Goal: Book appointment/travel/reservation

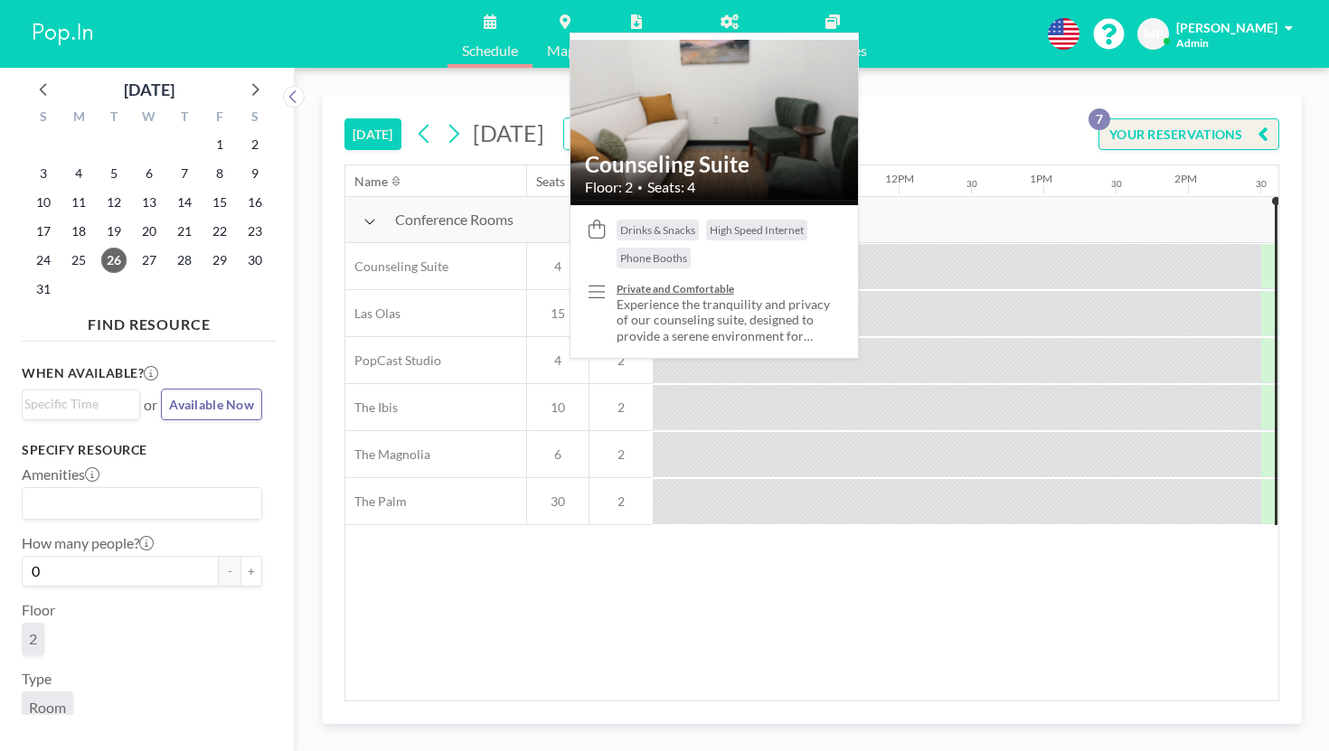
scroll to position [0, 1645]
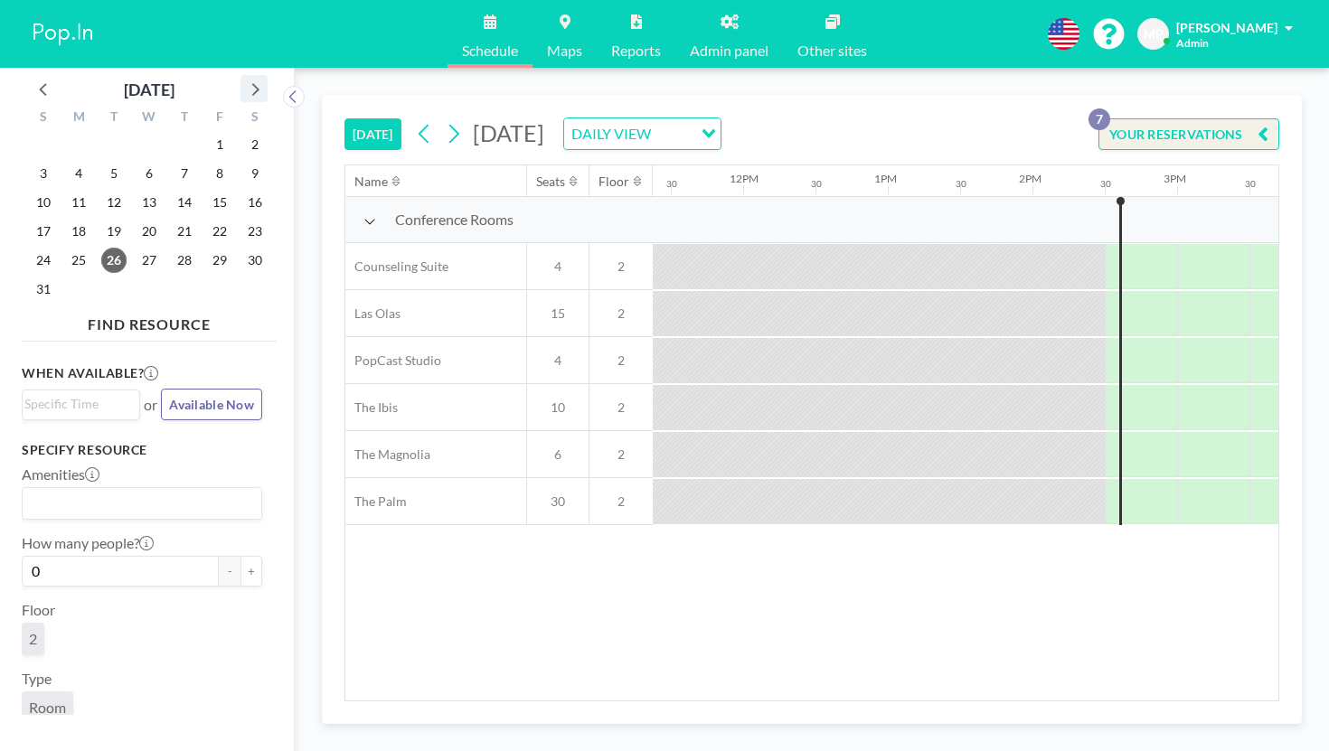
click at [252, 83] on icon at bounding box center [255, 89] width 7 height 13
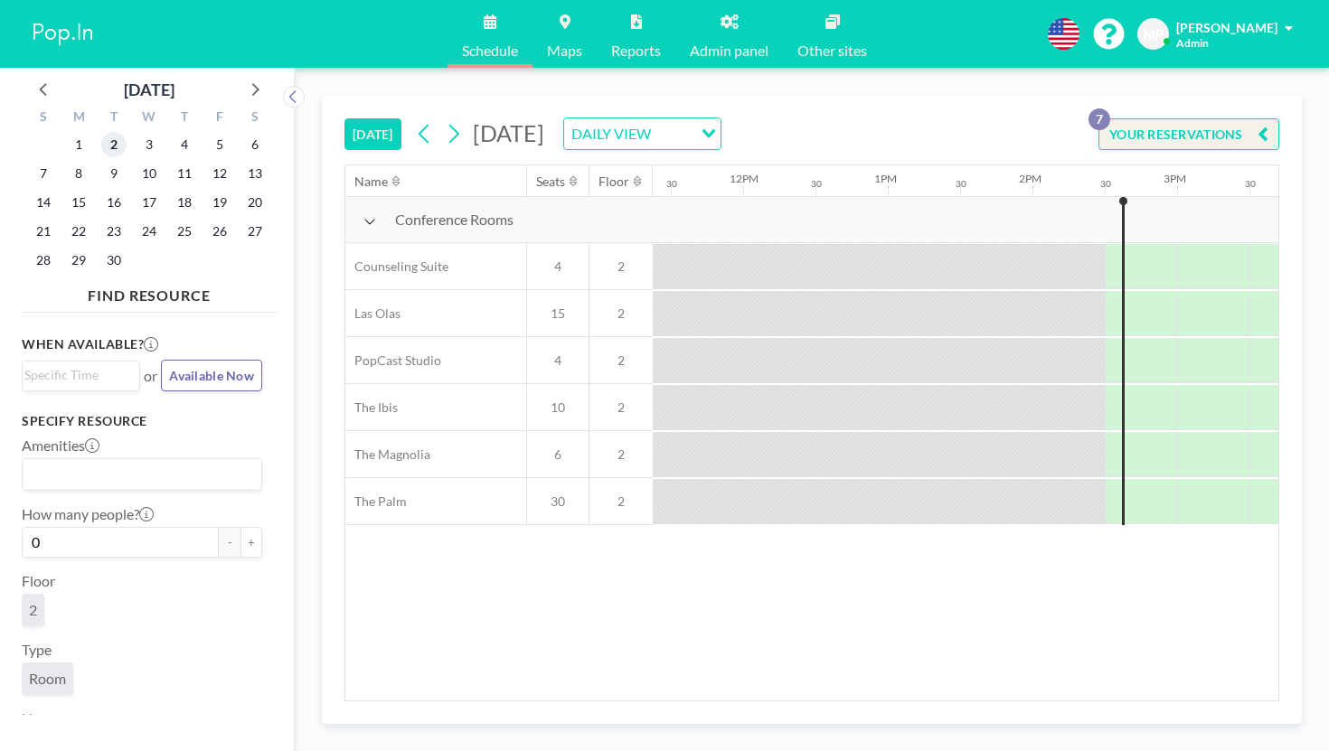
drag, startPoint x: 87, startPoint y: 134, endPoint x: 131, endPoint y: 143, distance: 45.2
click at [101, 134] on span "2" at bounding box center [113, 144] width 25 height 25
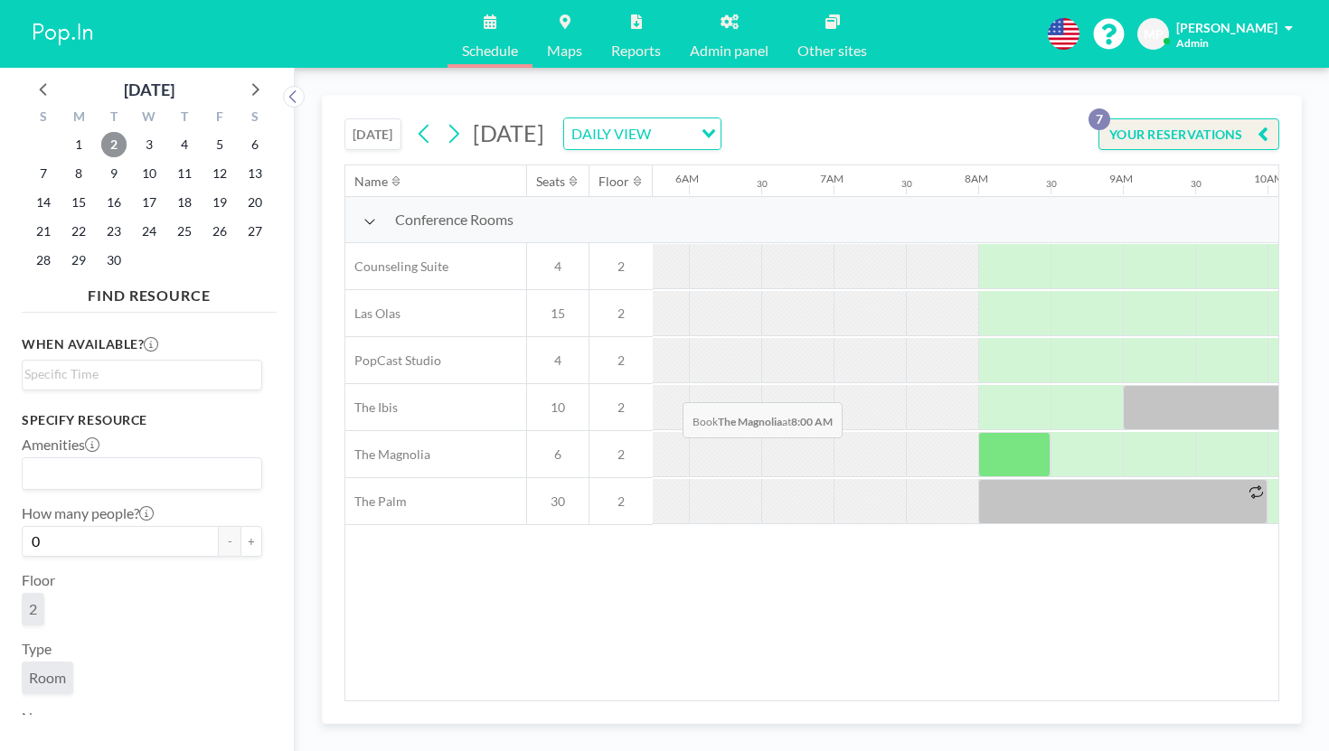
scroll to position [0, 881]
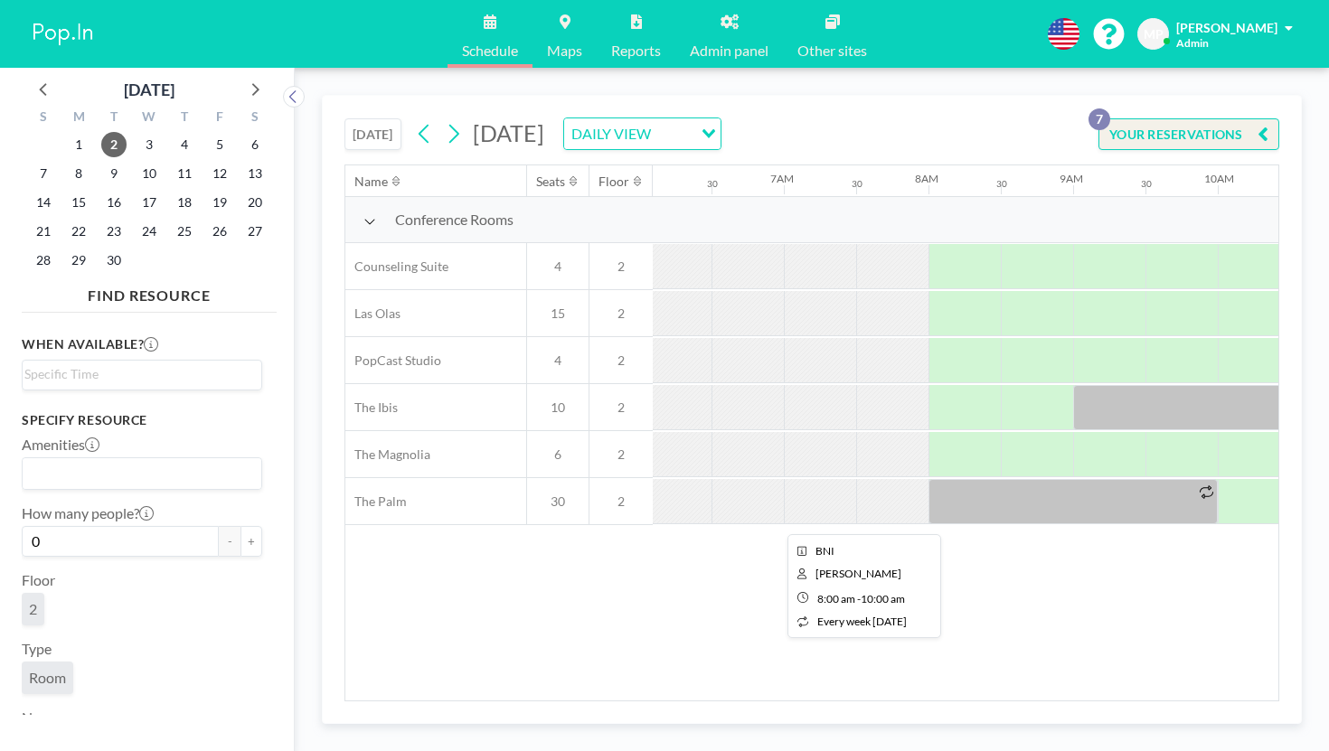
click at [928, 479] on div at bounding box center [1072, 501] width 289 height 45
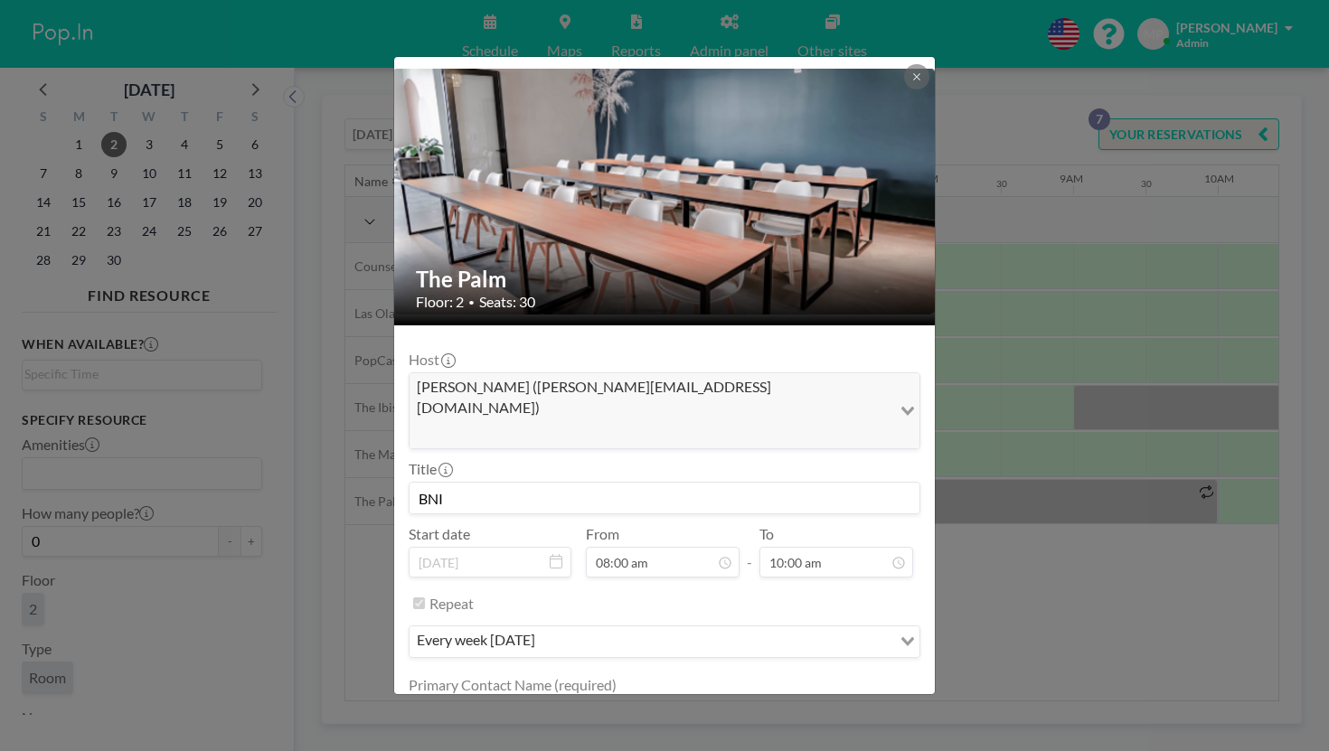
scroll to position [110, 0]
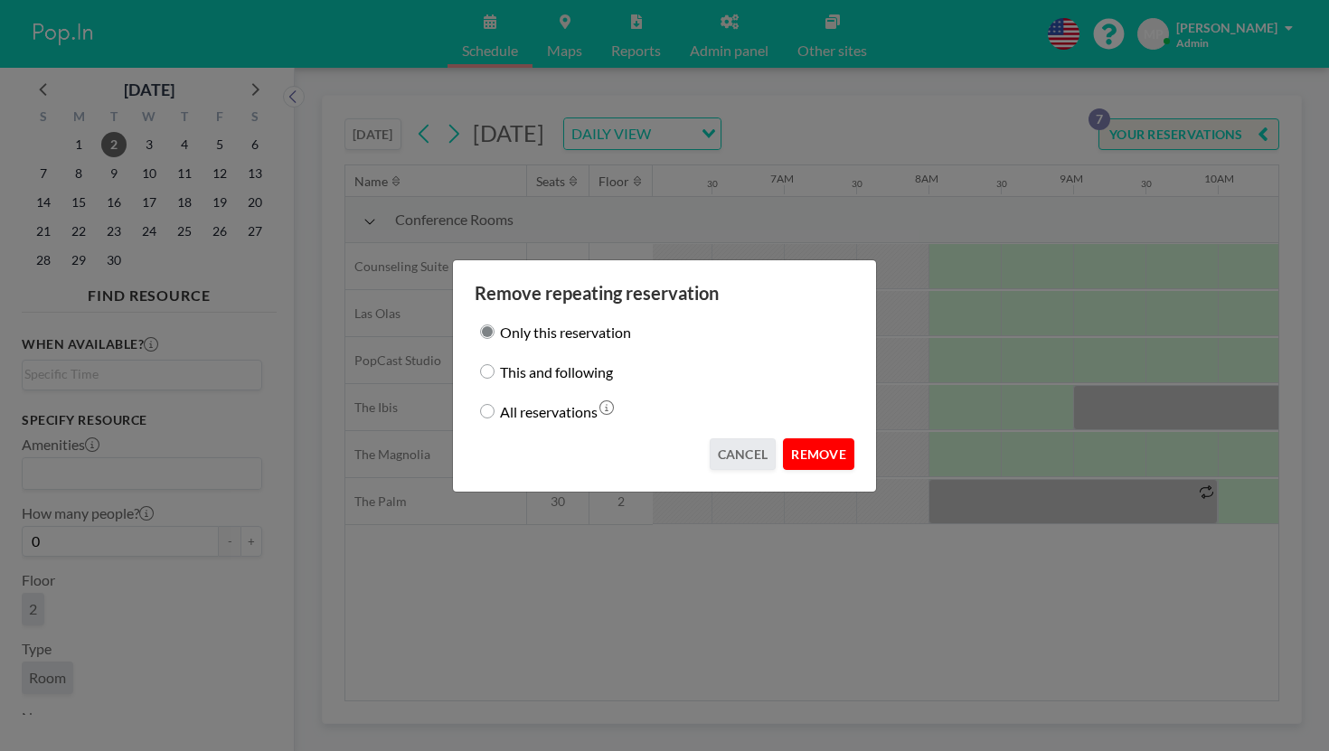
click at [794, 438] on button "REMOVE" at bounding box center [818, 454] width 71 height 32
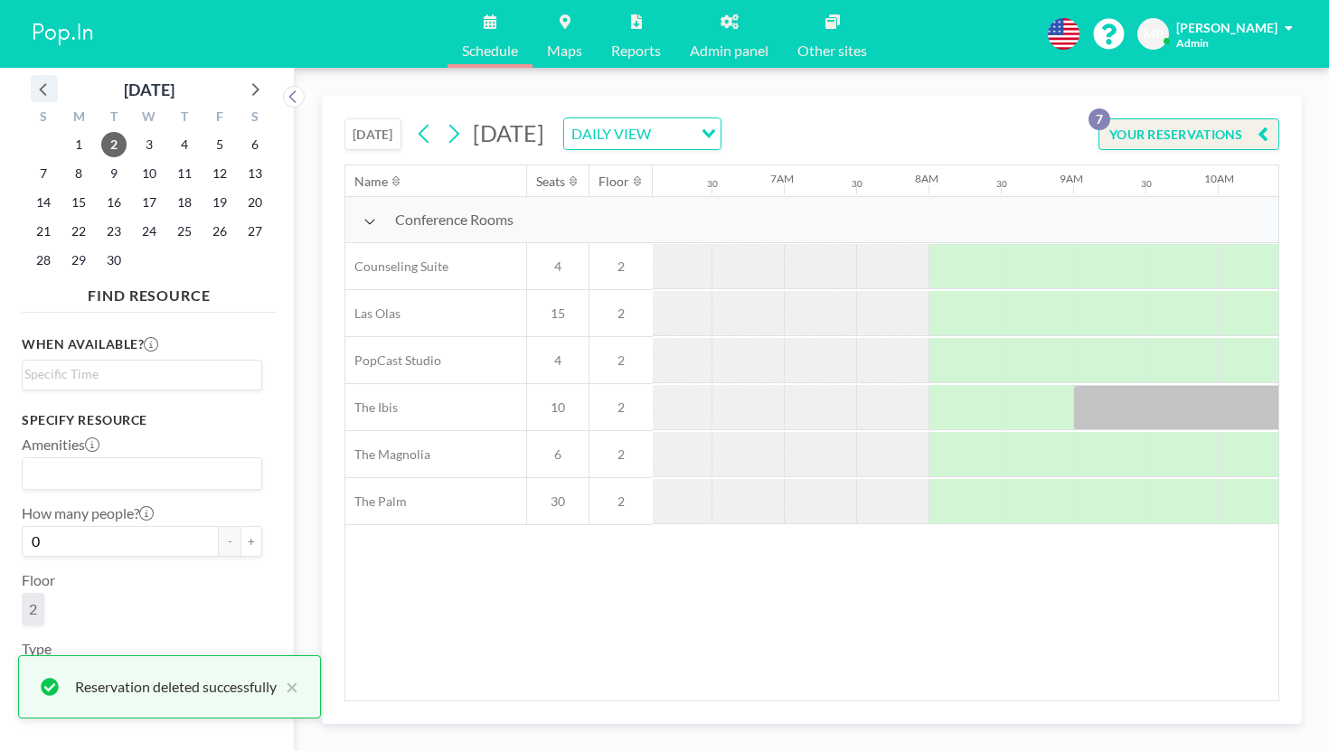
click at [42, 80] on icon at bounding box center [45, 89] width 24 height 24
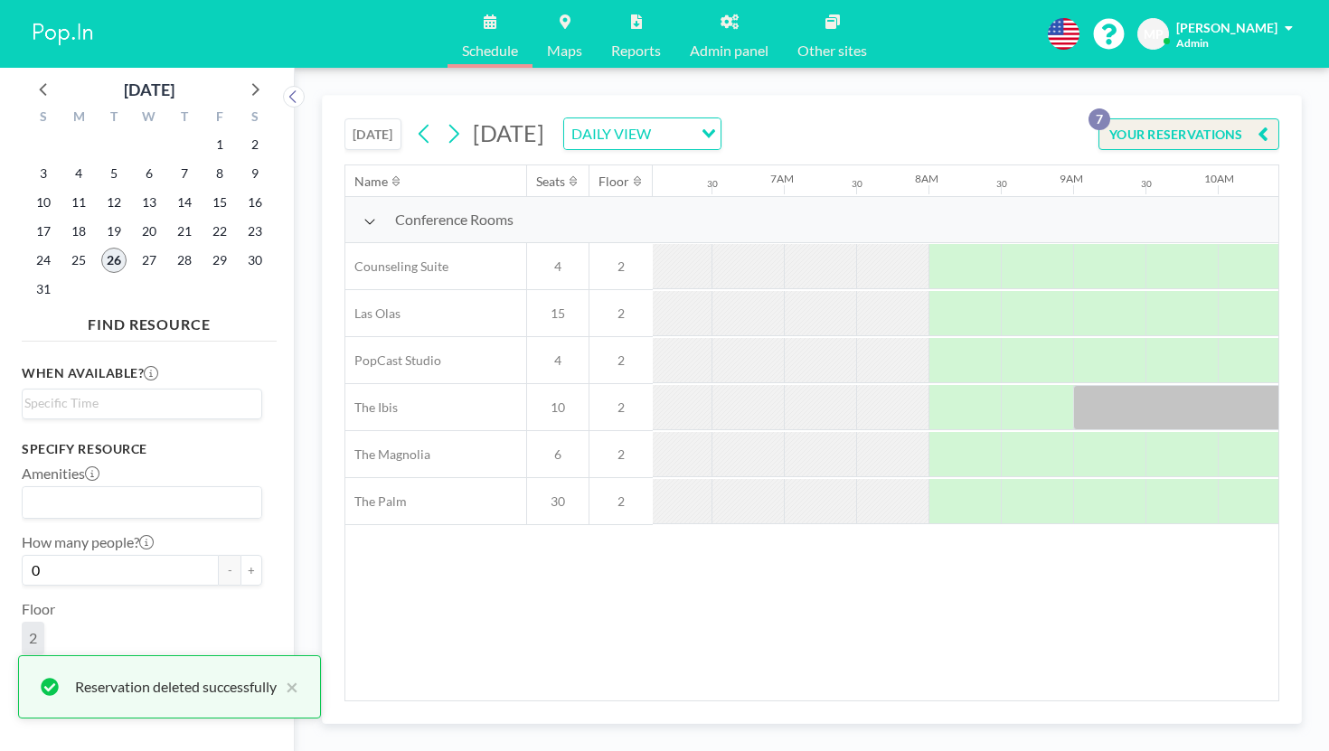
click at [101, 248] on span "26" at bounding box center [113, 260] width 25 height 25
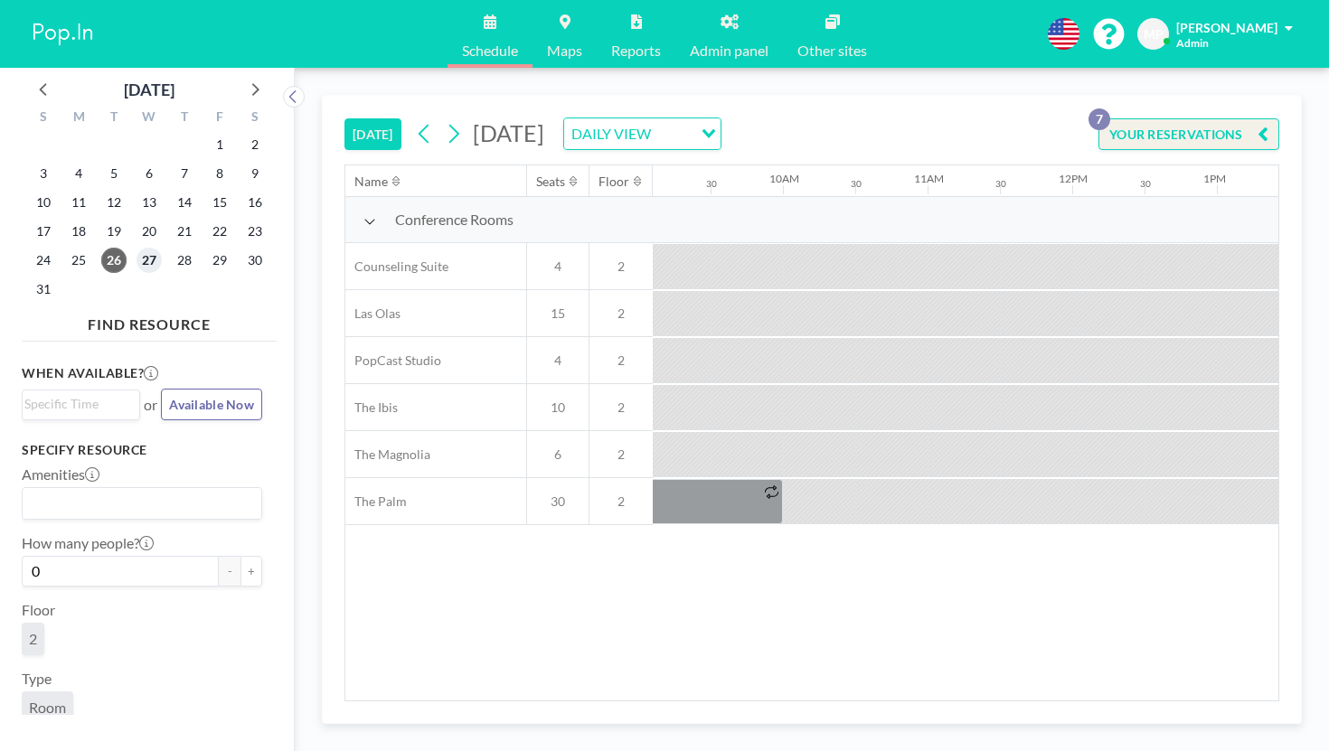
scroll to position [0, 0]
click at [136, 248] on span "27" at bounding box center [148, 260] width 25 height 25
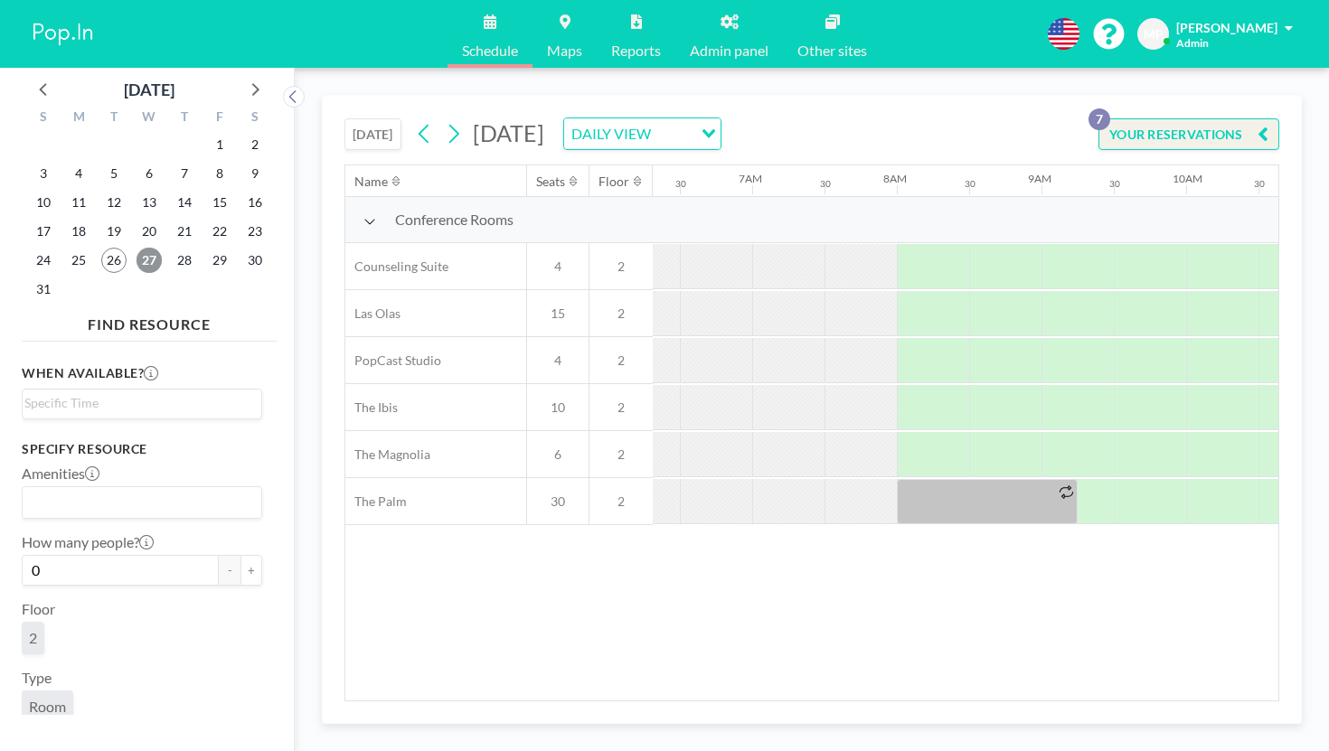
scroll to position [0, 920]
type input "j"
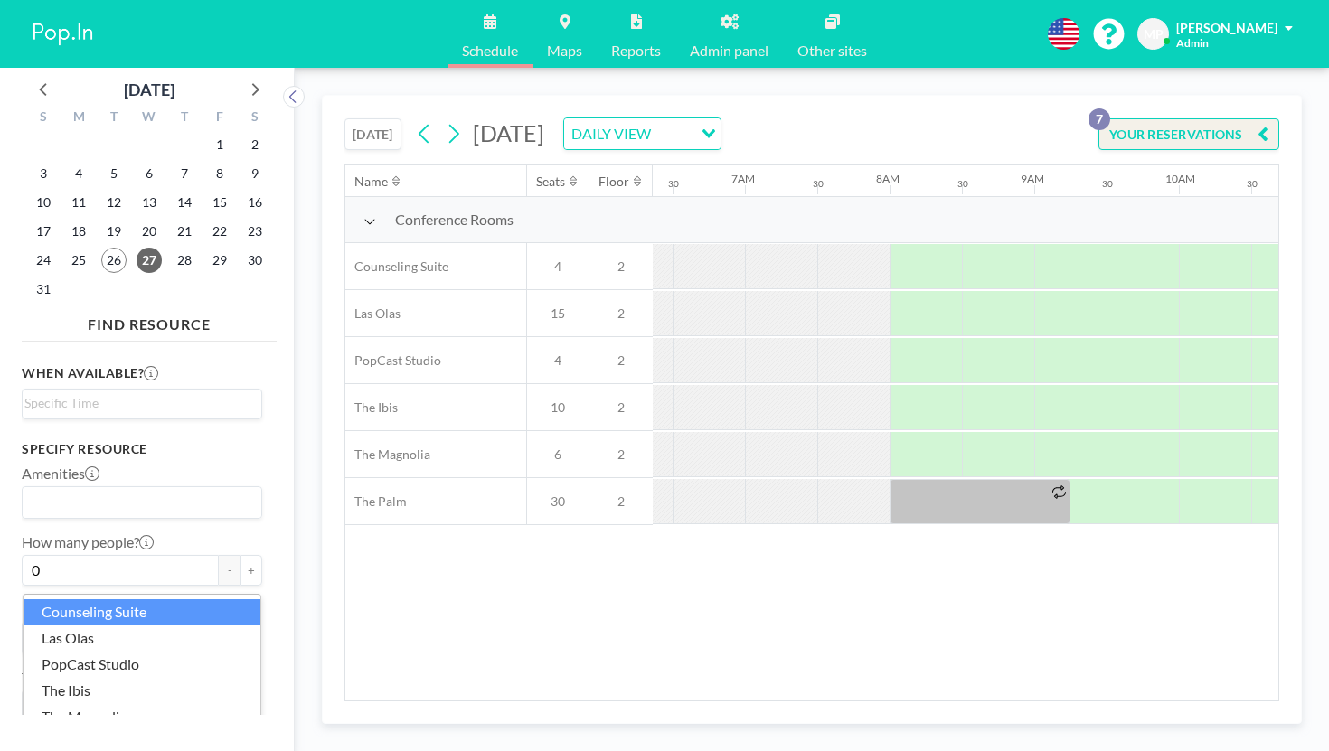
click at [765, 537] on div "Name Seats Floor 12AM 30 1AM 30 2AM 30 3AM 30 4AM 30 5AM 30 6AM 30 7AM 30 8AM 3…" at bounding box center [811, 432] width 933 height 535
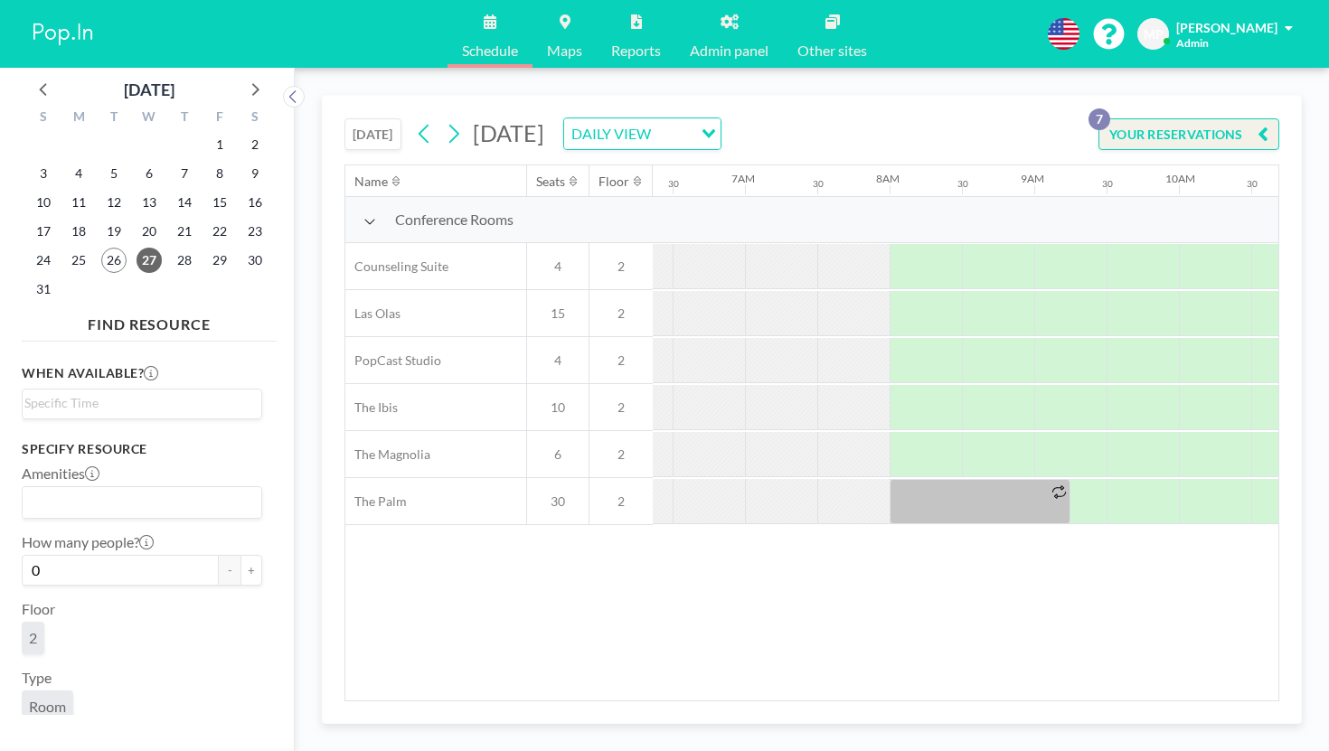
click at [704, 15] on link "Admin panel" at bounding box center [729, 34] width 108 height 68
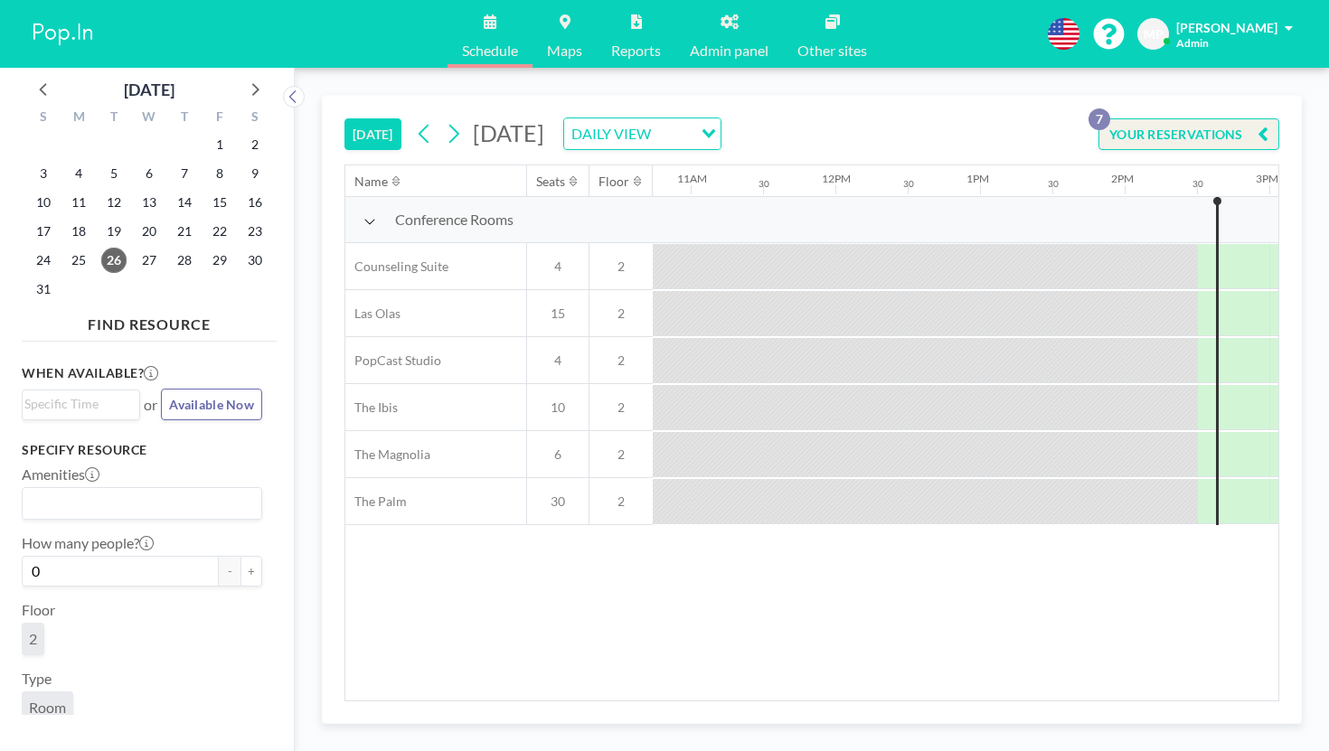
scroll to position [0, 1645]
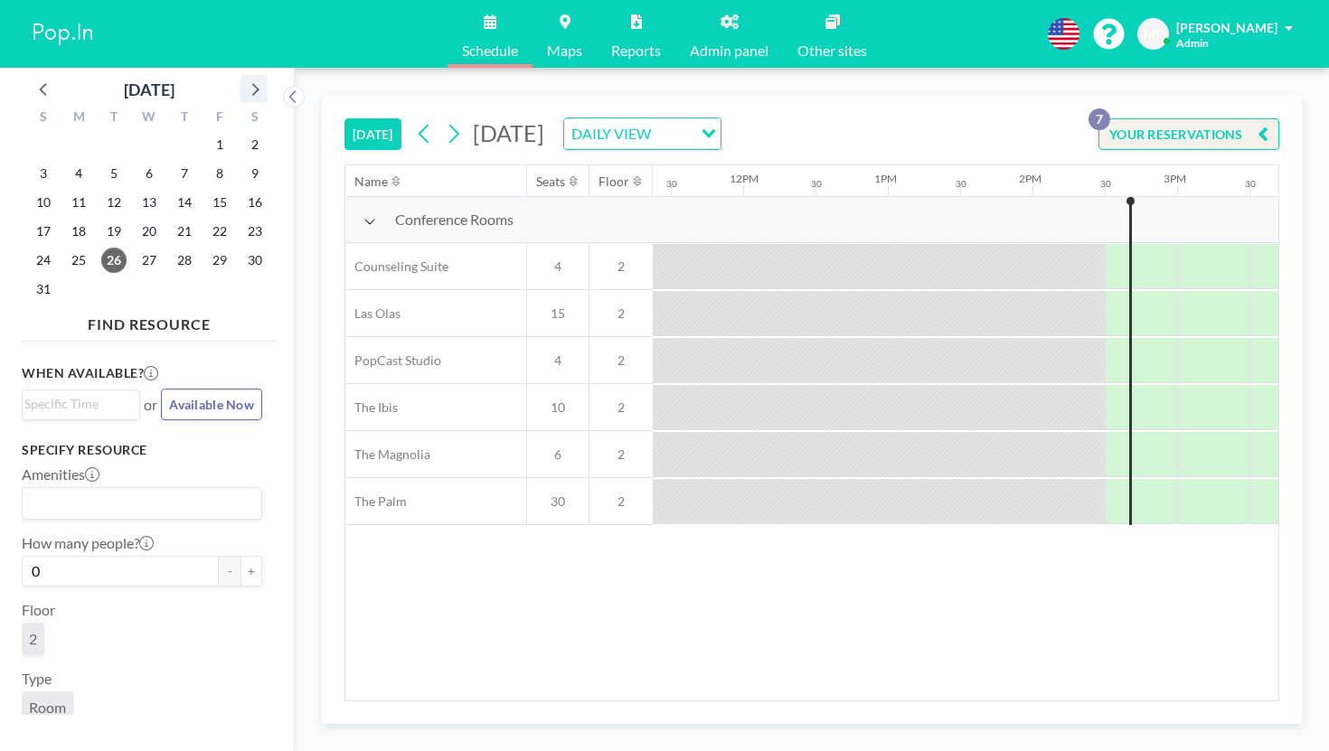
click at [242, 81] on icon at bounding box center [254, 89] width 24 height 24
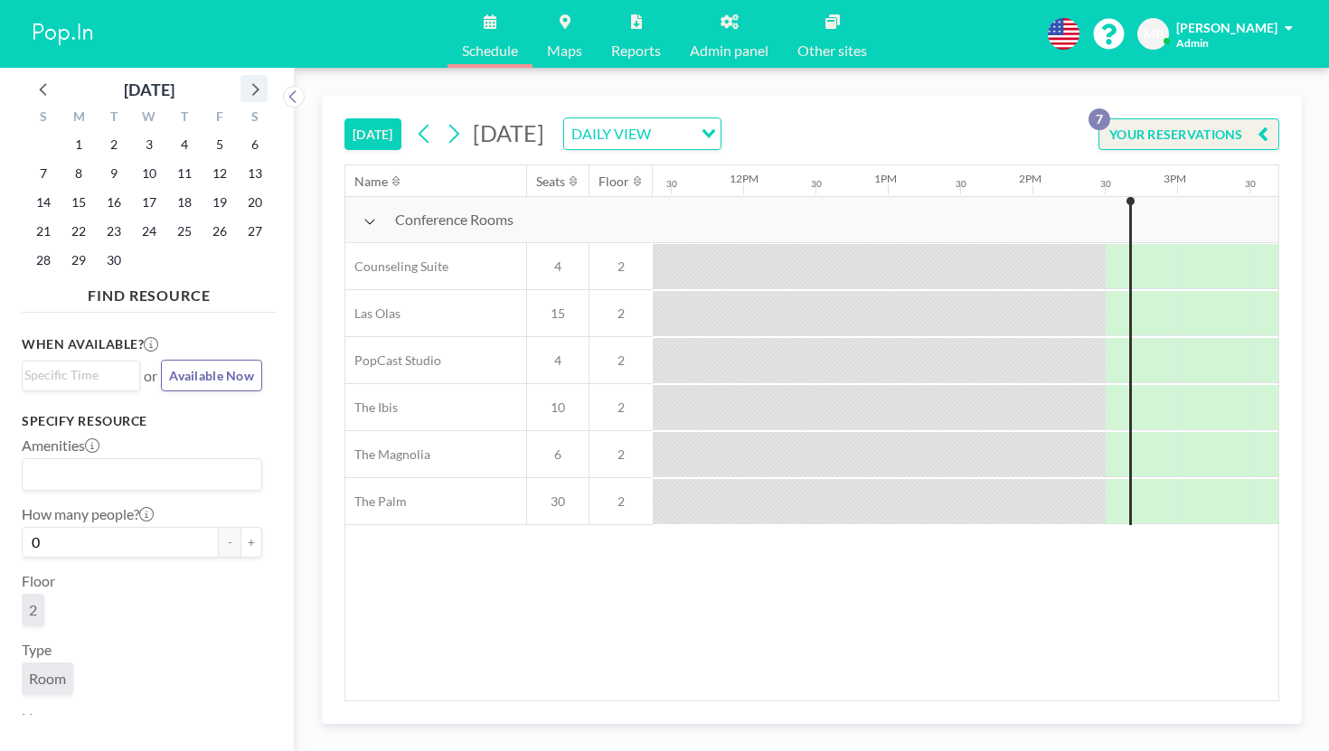
click at [242, 81] on icon at bounding box center [254, 89] width 24 height 24
click at [136, 132] on span "1" at bounding box center [148, 144] width 25 height 25
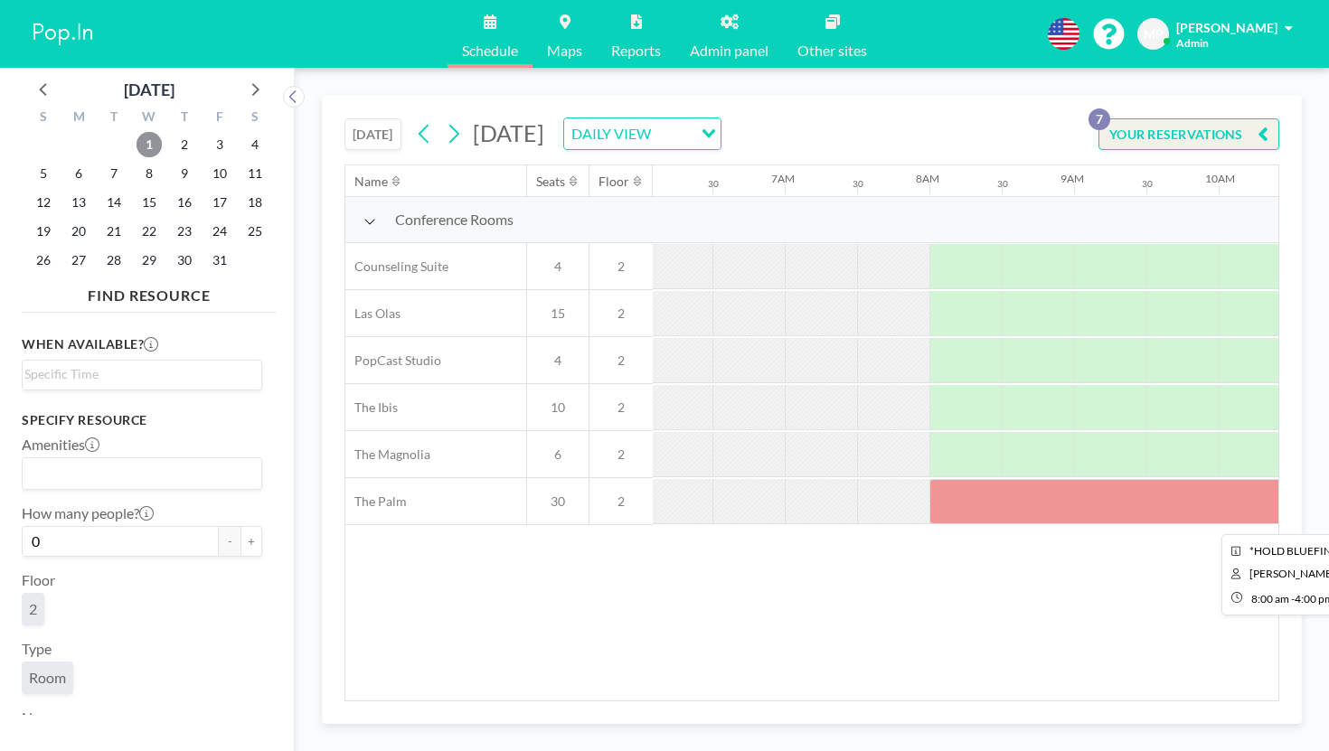
scroll to position [0, 881]
click at [101, 161] on span "7" at bounding box center [113, 173] width 25 height 25
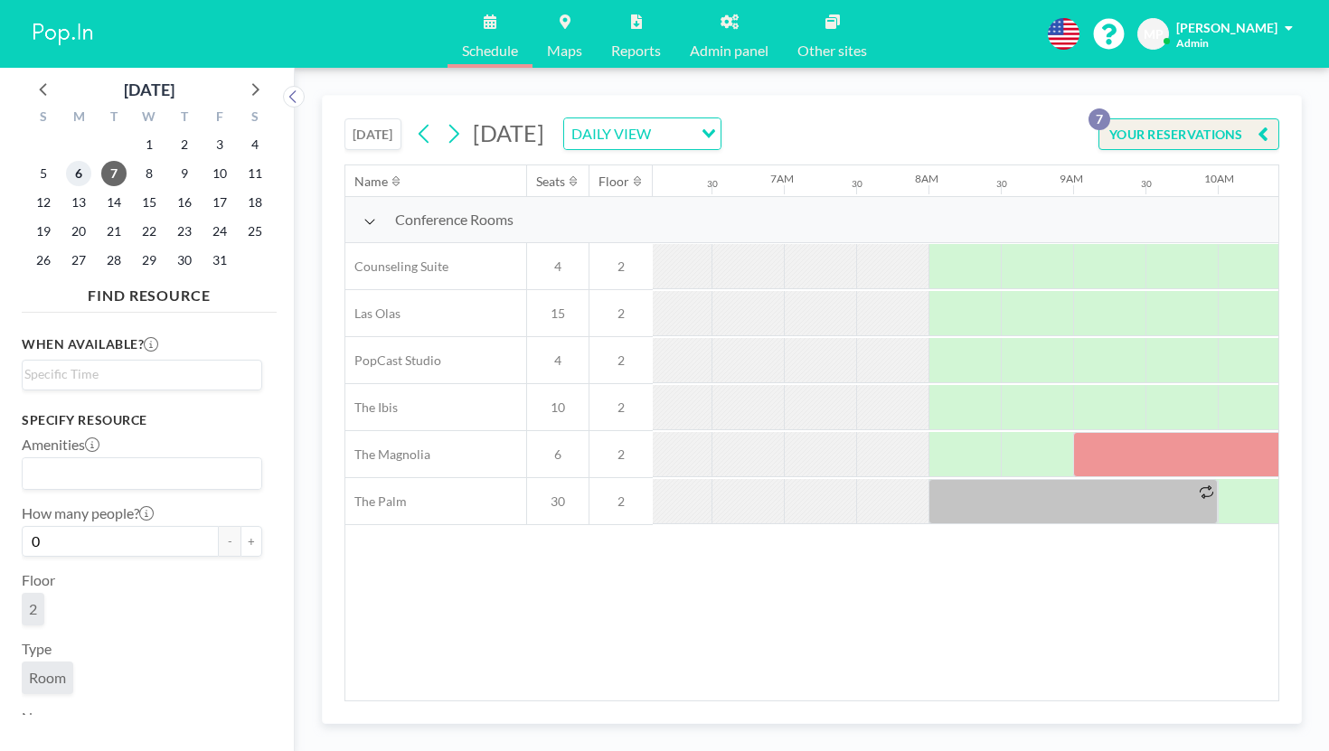
click at [66, 161] on span "6" at bounding box center [78, 173] width 25 height 25
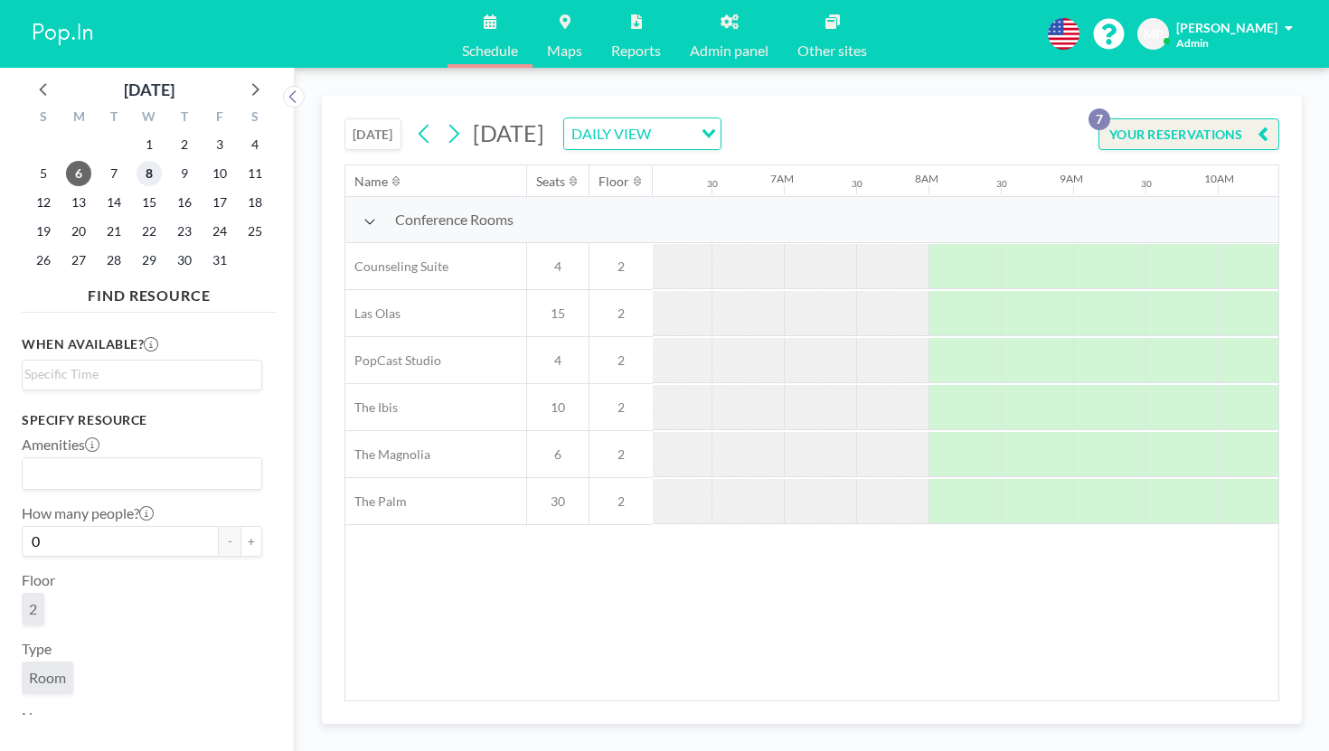
click at [136, 161] on span "8" at bounding box center [148, 173] width 25 height 25
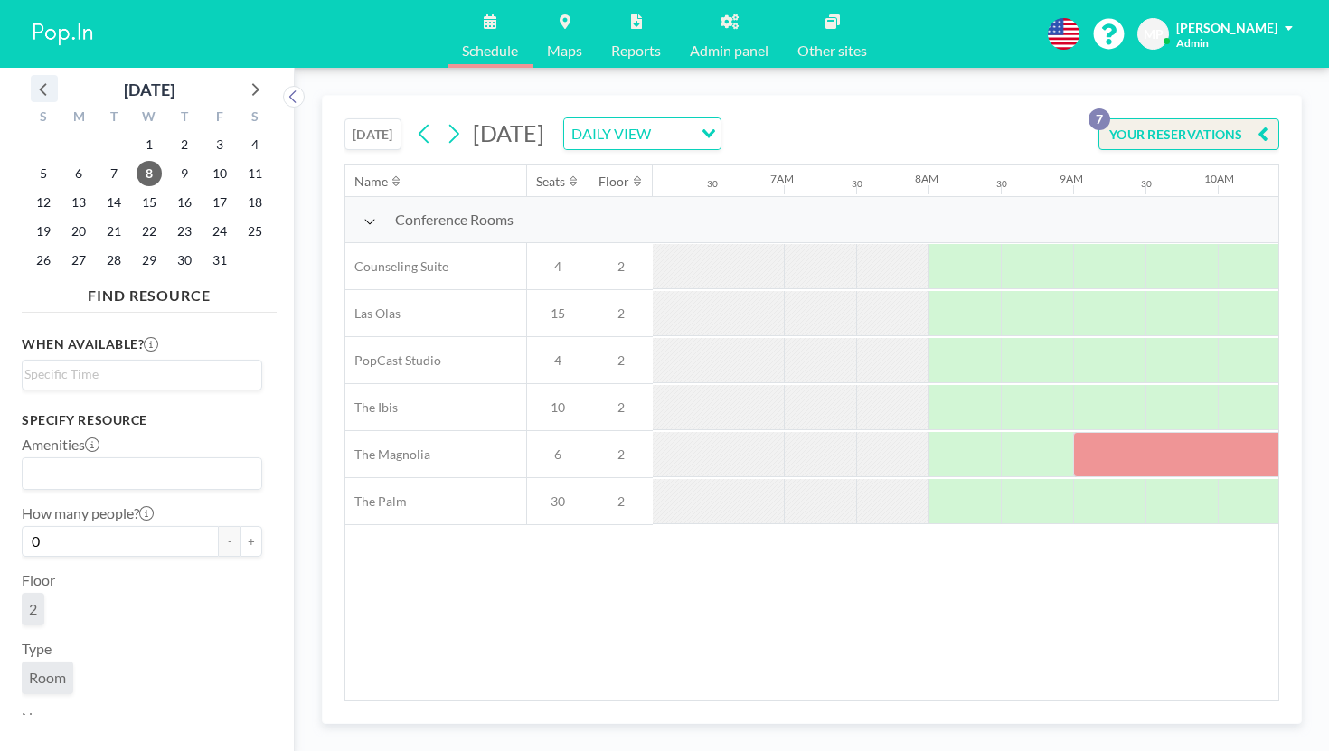
click at [39, 77] on icon at bounding box center [45, 89] width 24 height 24
click at [136, 190] on span "17" at bounding box center [148, 202] width 25 height 25
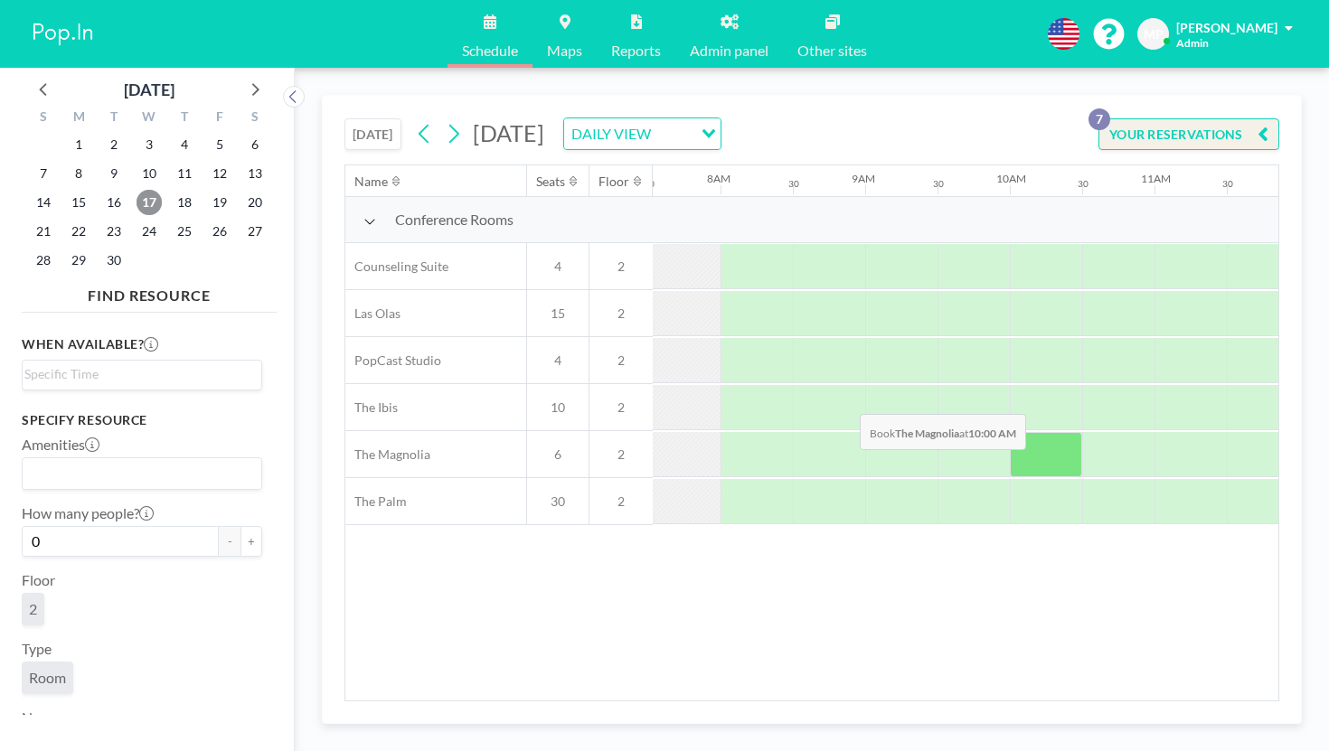
scroll to position [0, 1141]
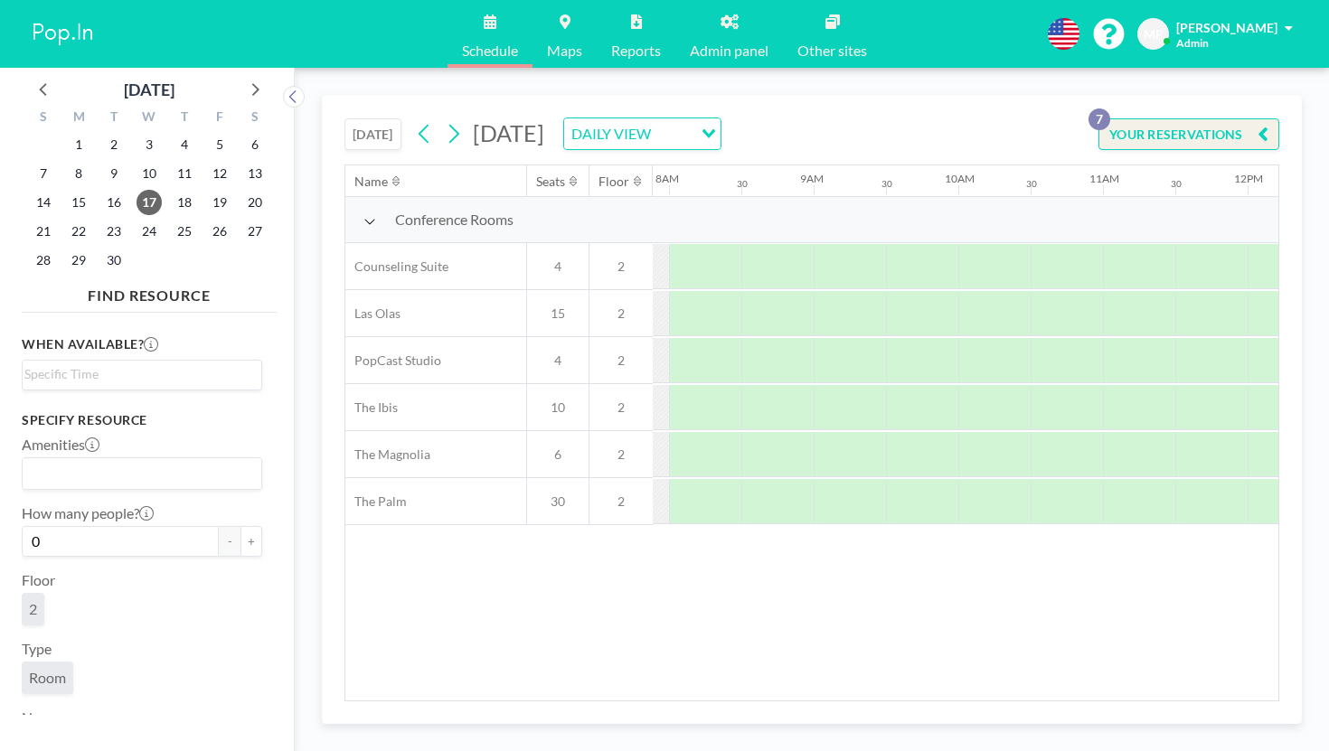
click at [344, 118] on button "[DATE]" at bounding box center [372, 134] width 57 height 32
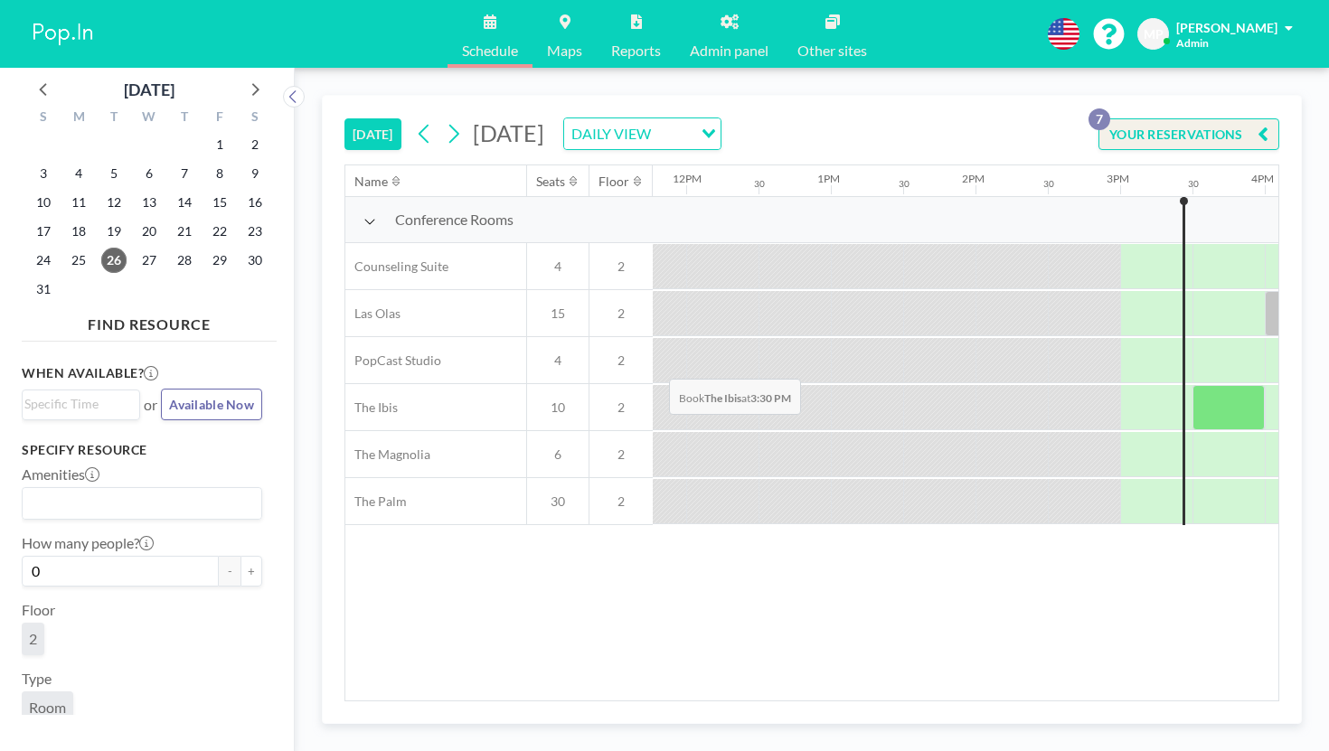
scroll to position [0, 1704]
